Goal: Task Accomplishment & Management: Use online tool/utility

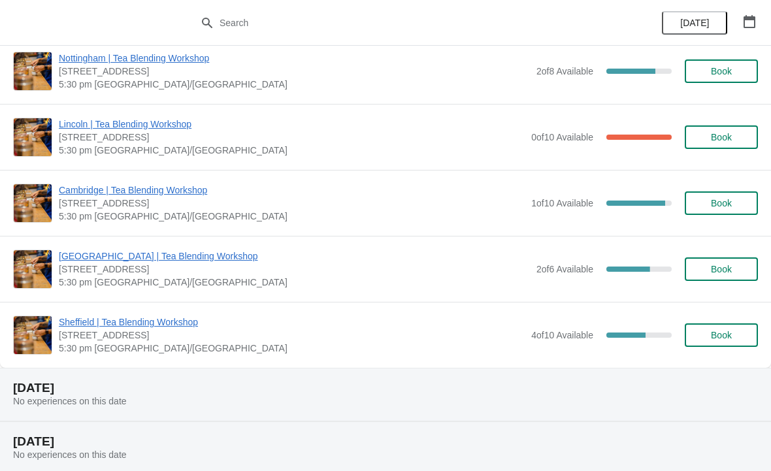
scroll to position [499, 0]
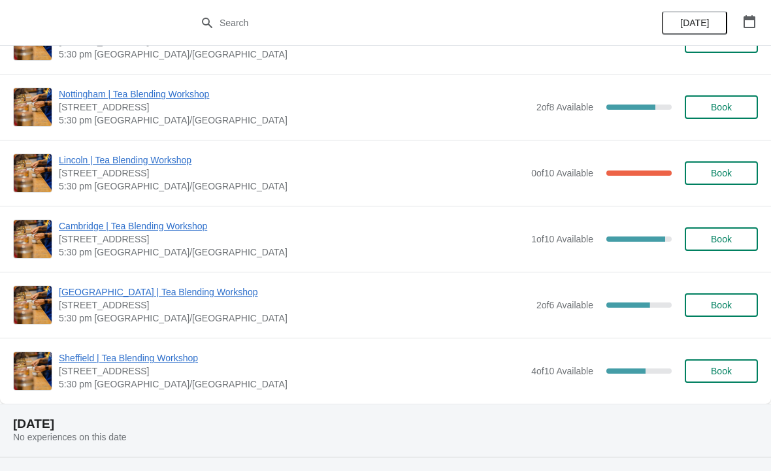
scroll to position [452, 0]
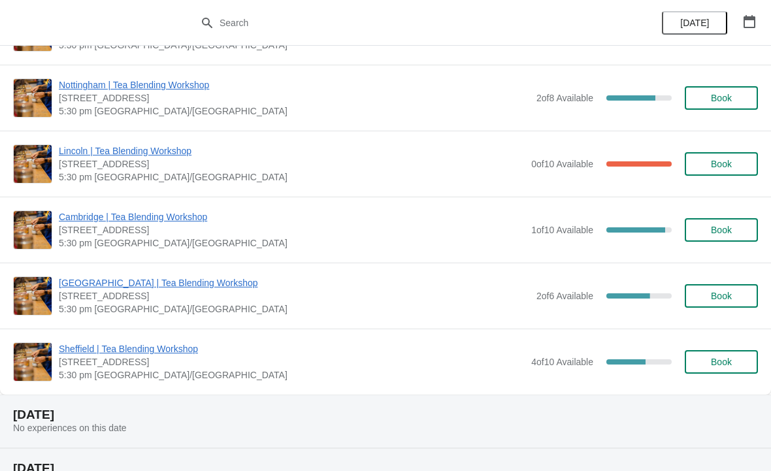
click at [170, 354] on span "Sheffield | Tea Blending Workshop" at bounding box center [292, 348] width 466 height 13
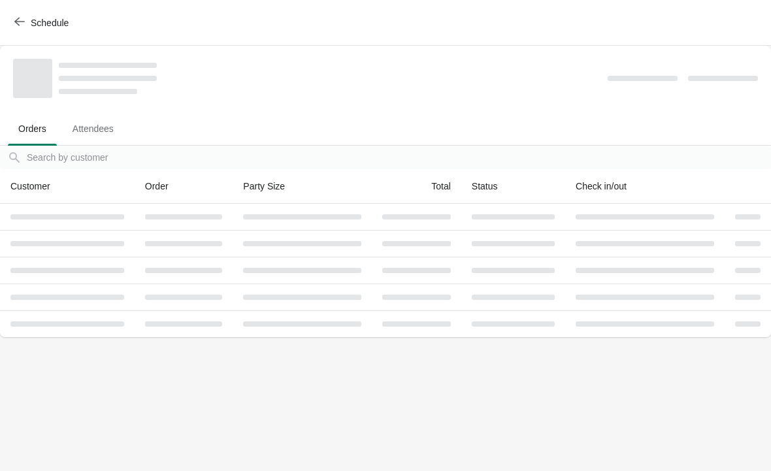
scroll to position [0, 0]
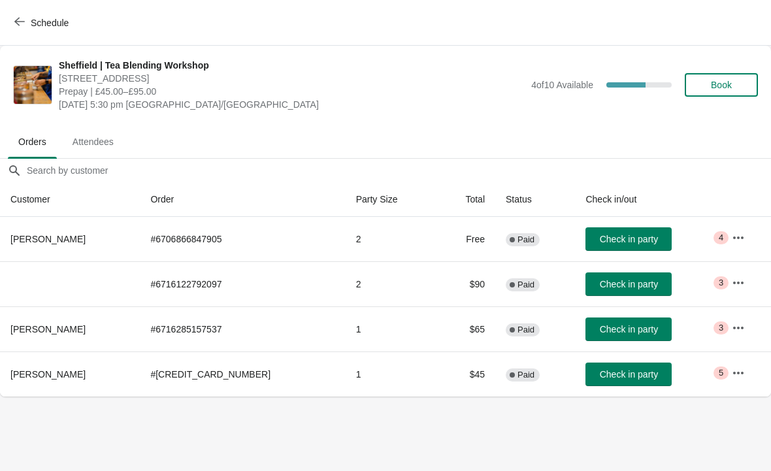
click at [735, 328] on icon "button" at bounding box center [738, 328] width 13 height 13
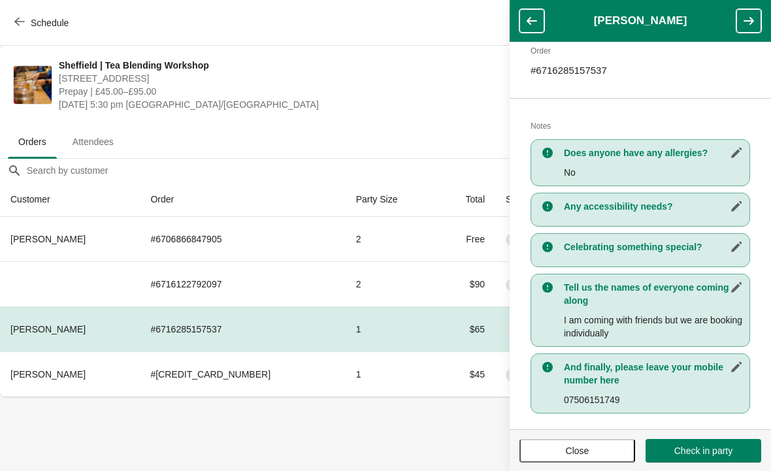
scroll to position [223, 0]
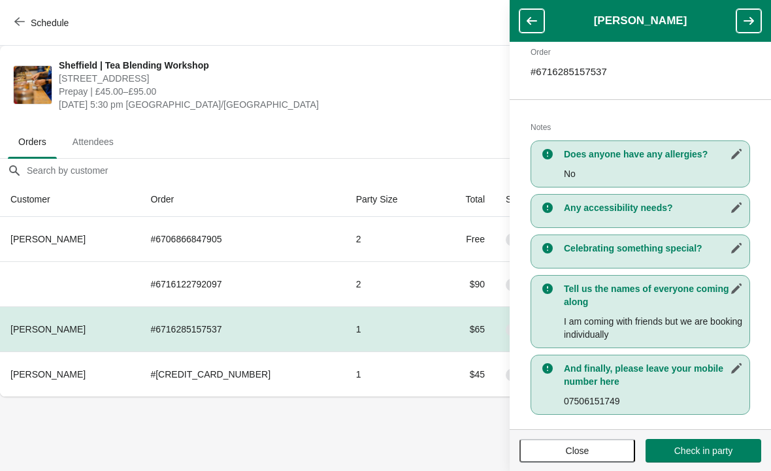
click at [735, 83] on div "Actions Transfer Restock Name Customer Jaelieh Evanna Email jaeliehevanna@hotma…" at bounding box center [640, 236] width 261 height 388
click at [700, 95] on div "Actions Transfer Restock Name Customer Jaelieh Evanna Email jaeliehevanna@hotma…" at bounding box center [640, 236] width 261 height 388
click at [531, 28] on button "button" at bounding box center [532, 21] width 25 height 24
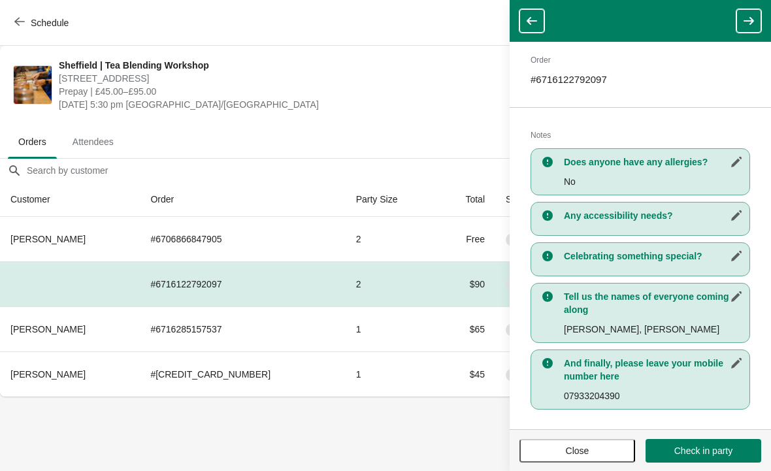
scroll to position [188, 0]
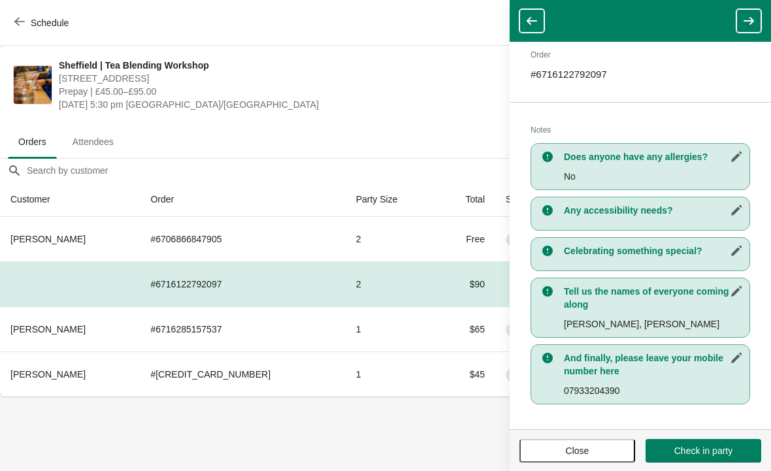
click at [523, 22] on button "button" at bounding box center [532, 21] width 25 height 24
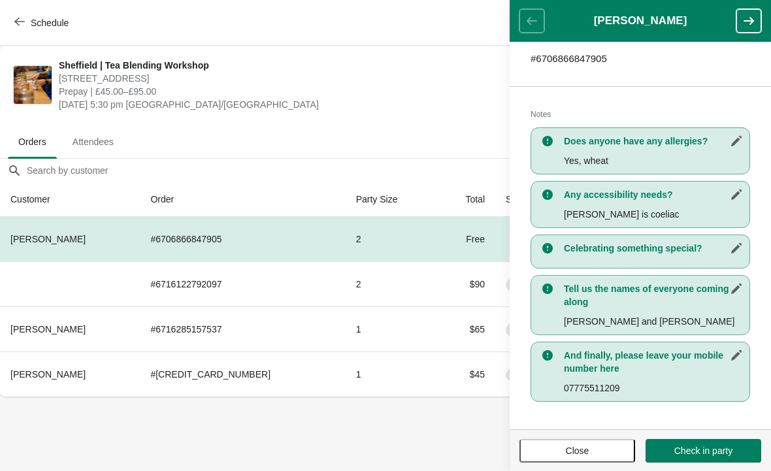
scroll to position [223, 0]
click at [748, 29] on button "button" at bounding box center [748, 21] width 25 height 24
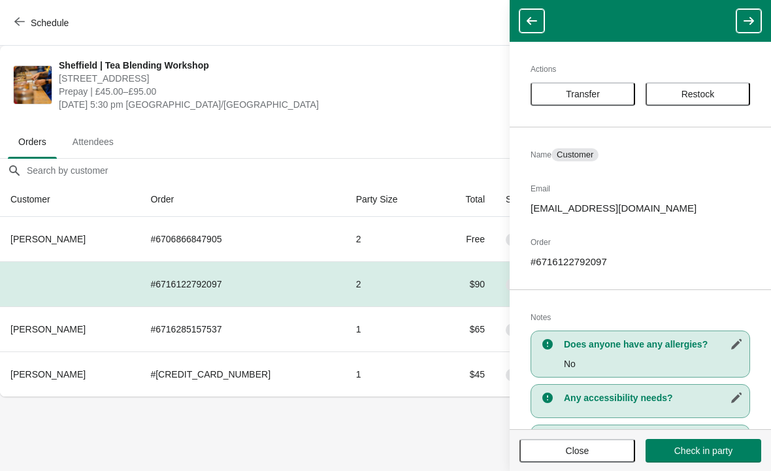
click at [749, 26] on icon "button" at bounding box center [748, 20] width 13 height 13
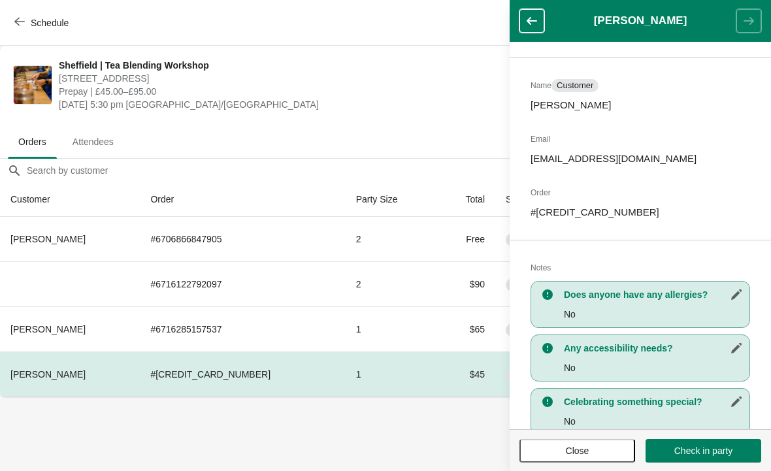
scroll to position [85, 0]
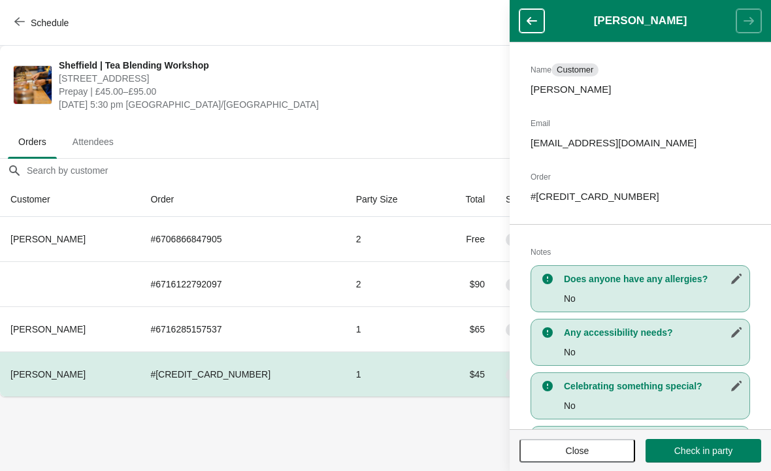
click at [538, 26] on icon "button" at bounding box center [531, 20] width 13 height 13
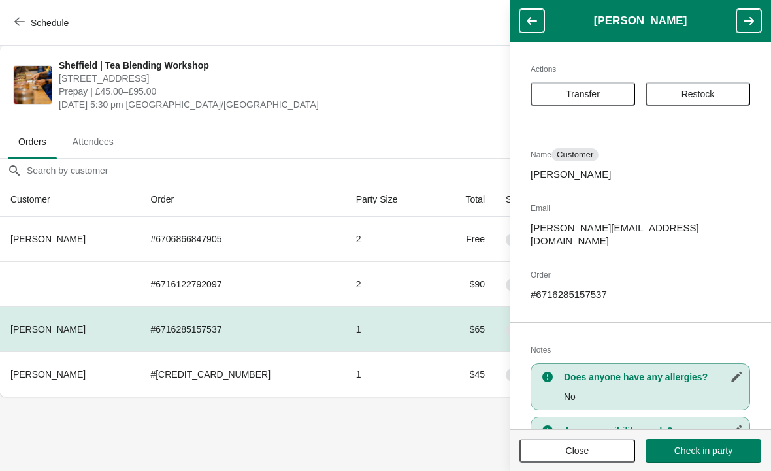
click at [748, 23] on icon "button" at bounding box center [748, 20] width 13 height 13
